Goal: Transaction & Acquisition: Purchase product/service

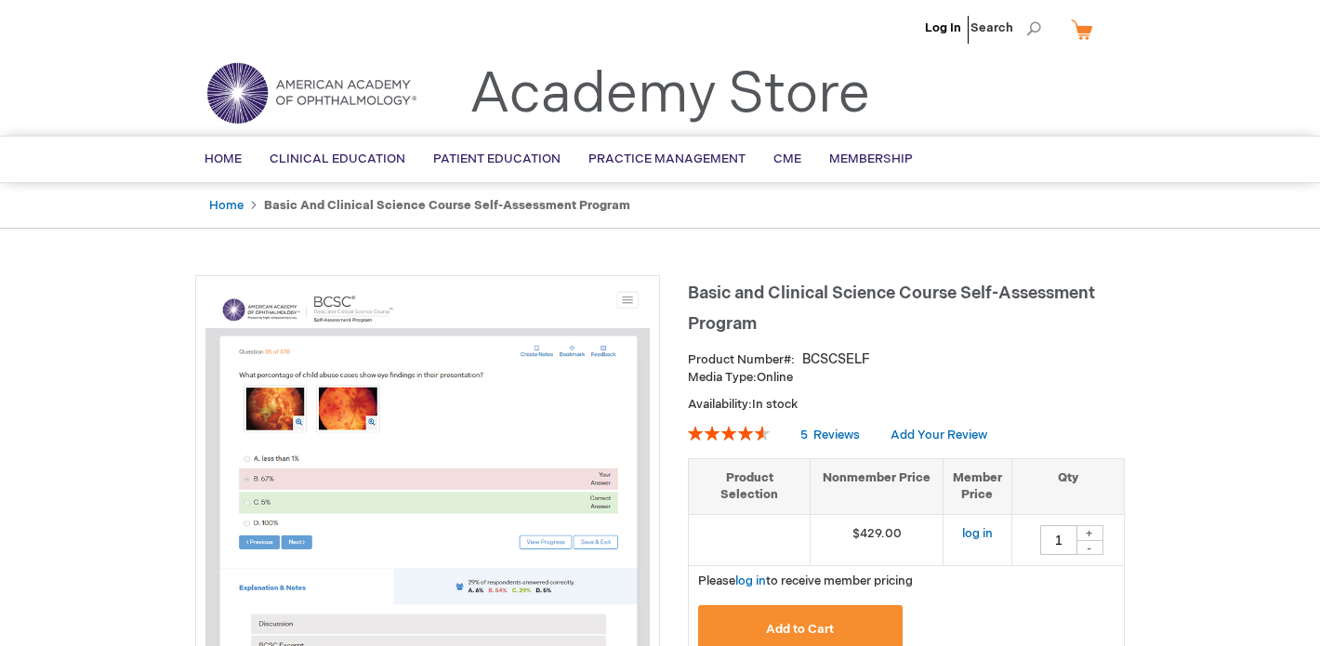
click at [951, 13] on li "Log In" at bounding box center [944, 28] width 46 height 56
click at [948, 36] on li "Log In" at bounding box center [944, 28] width 46 height 56
click at [945, 27] on link "Log In" at bounding box center [943, 27] width 36 height 15
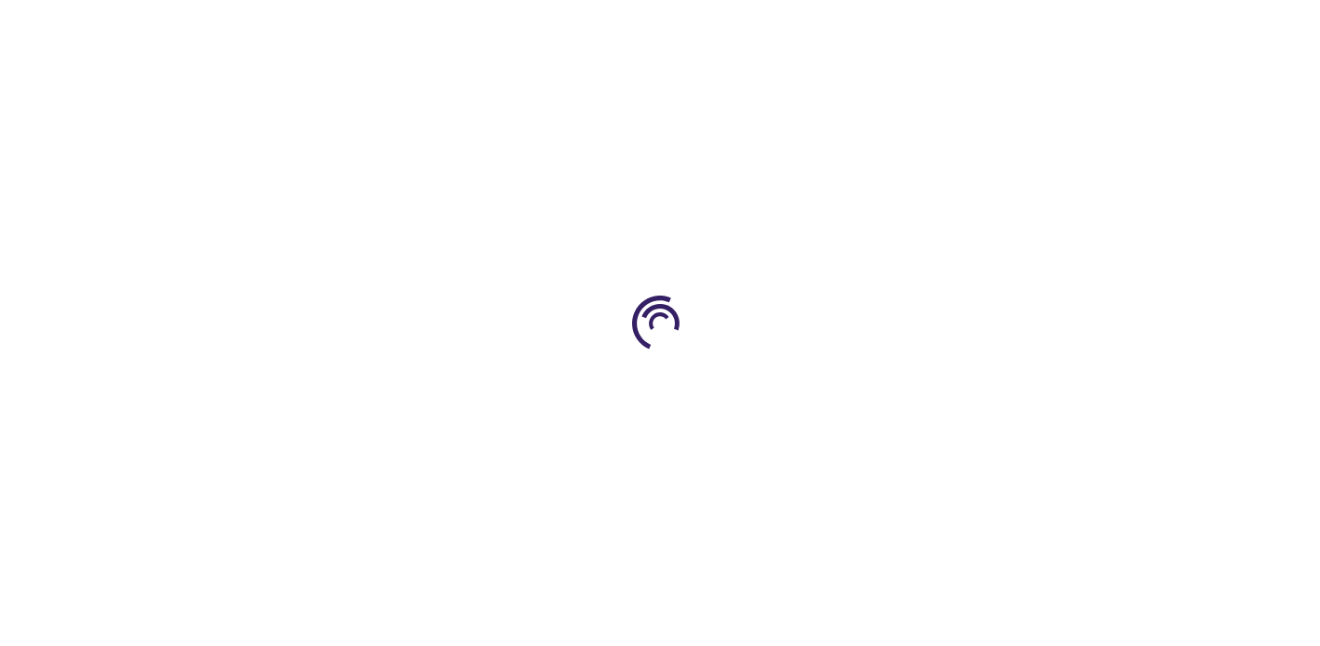
type input "1"
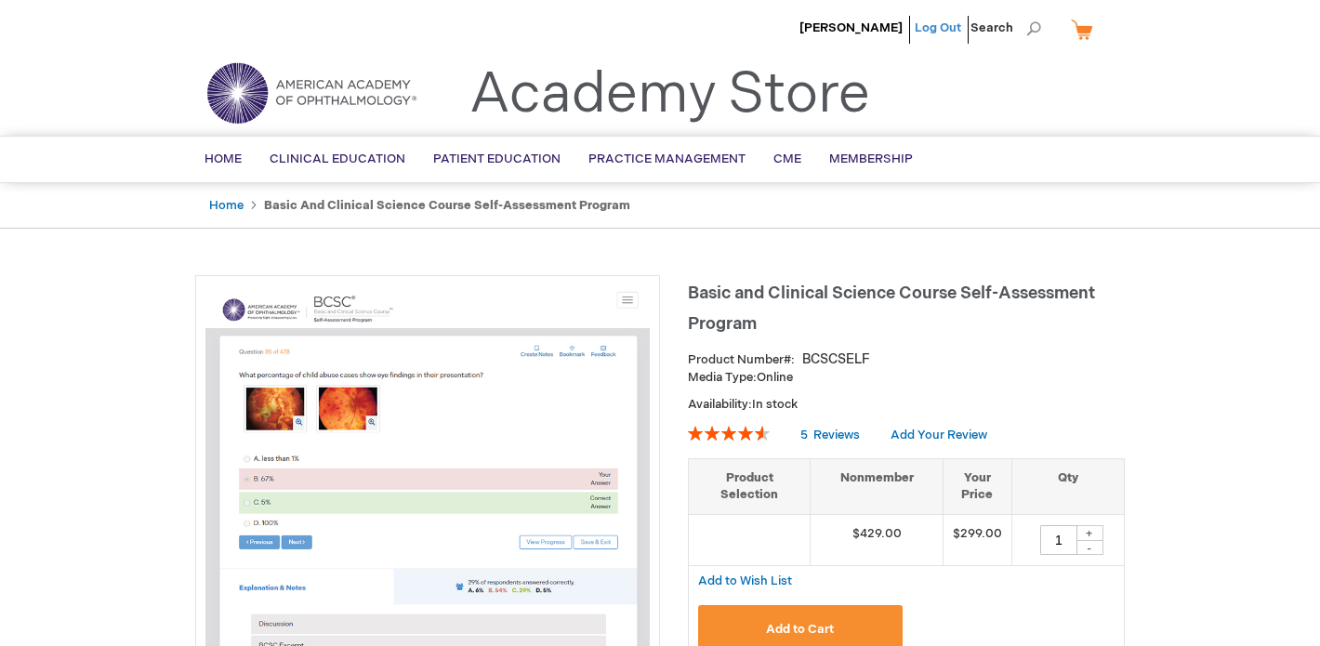
click at [925, 20] on link "Log Out" at bounding box center [938, 27] width 46 height 15
